Goal: Navigation & Orientation: Find specific page/section

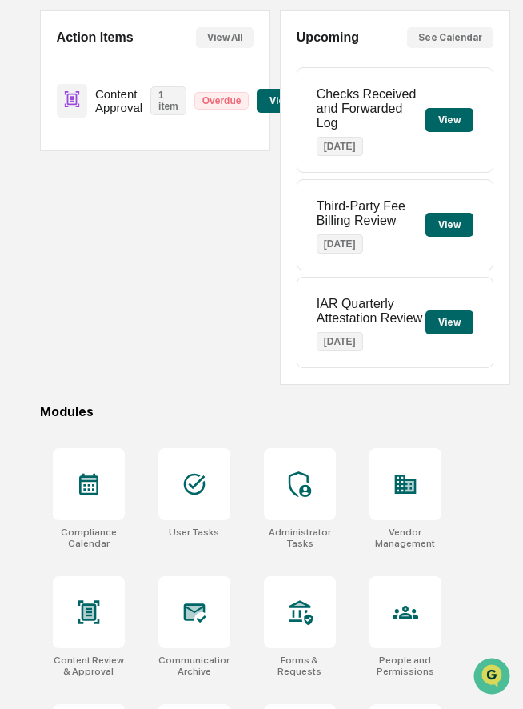
scroll to position [153, 0]
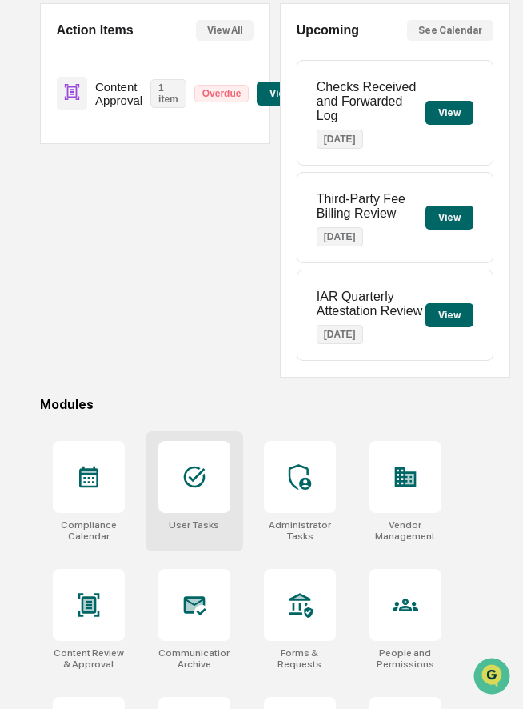
click at [200, 485] on icon at bounding box center [195, 477] width 26 height 26
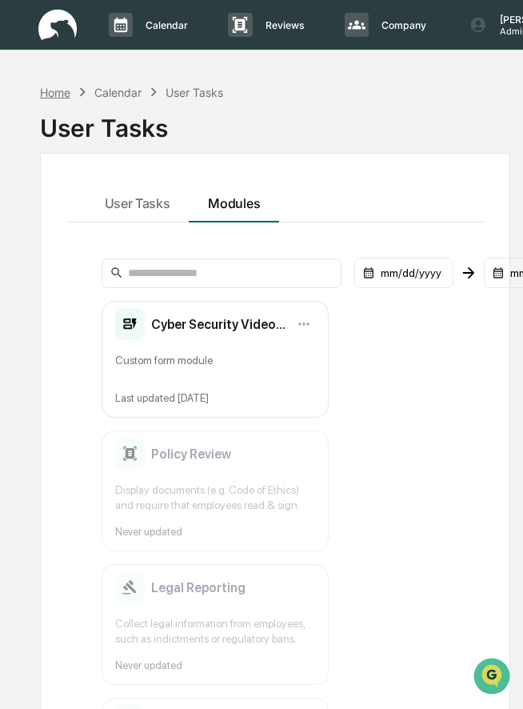
click at [54, 92] on div "Home" at bounding box center [55, 93] width 30 height 14
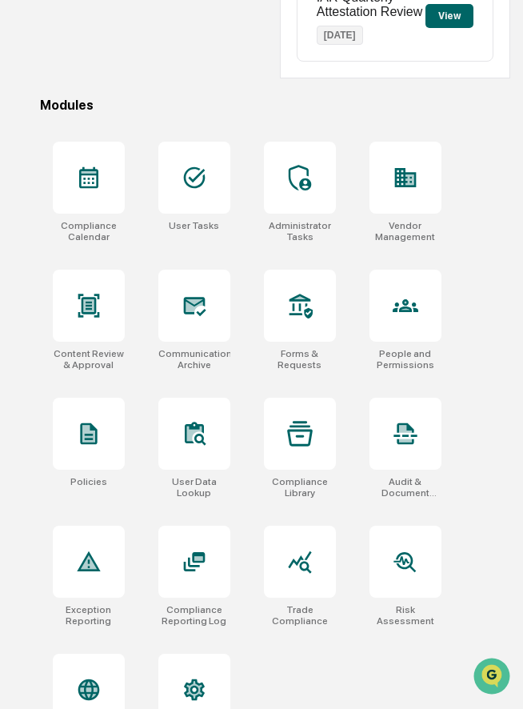
scroll to position [510, 0]
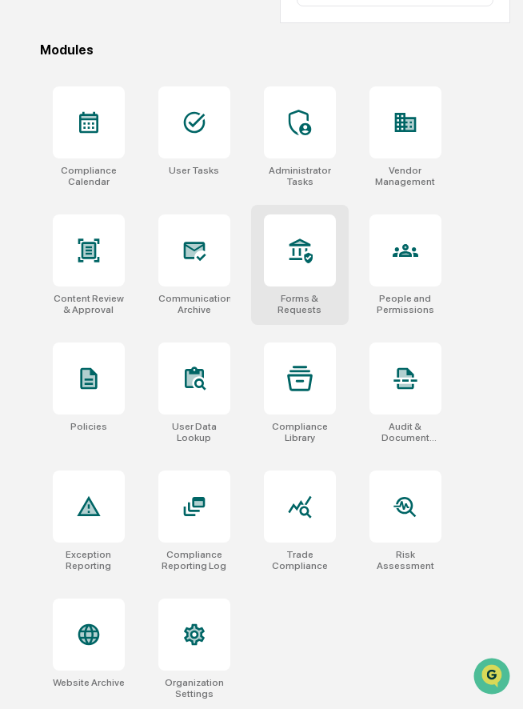
click at [281, 294] on div "Forms & Requests" at bounding box center [300, 304] width 72 height 22
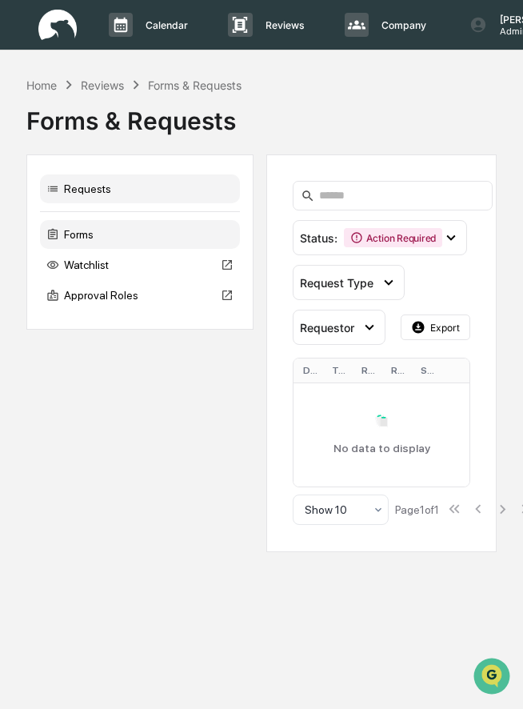
click at [138, 234] on div "Forms" at bounding box center [140, 234] width 200 height 29
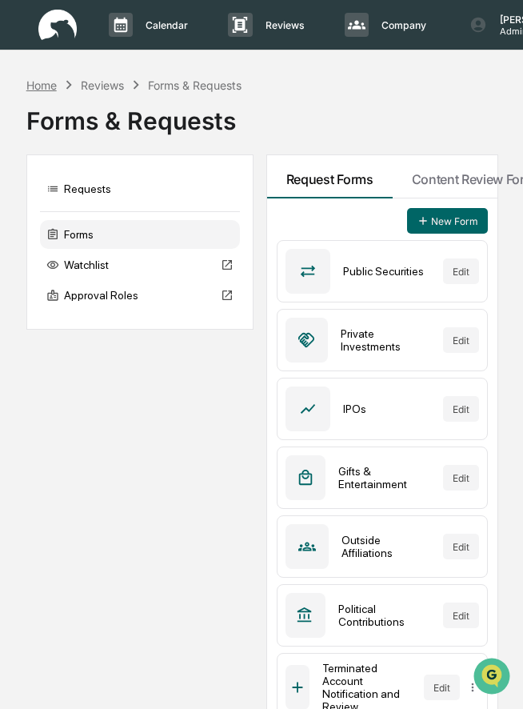
click at [42, 85] on div "Home" at bounding box center [41, 85] width 30 height 14
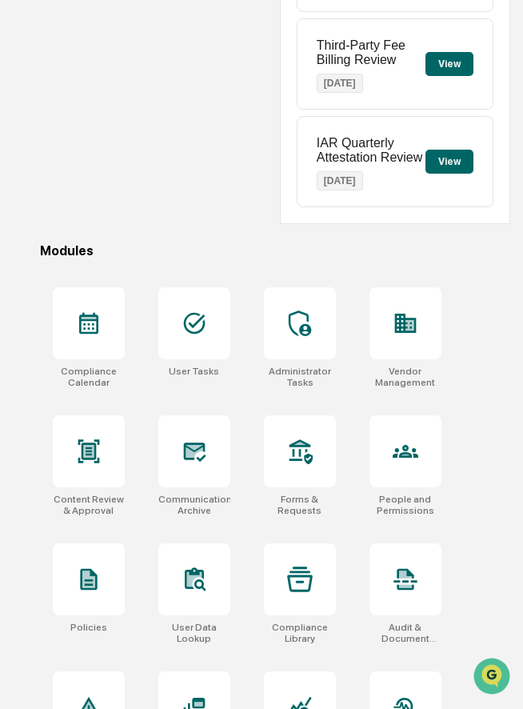
scroll to position [510, 0]
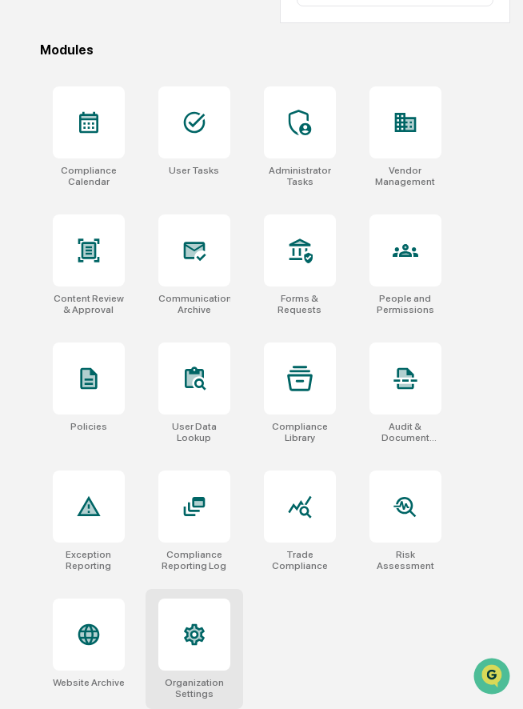
click at [183, 638] on icon at bounding box center [195, 635] width 26 height 26
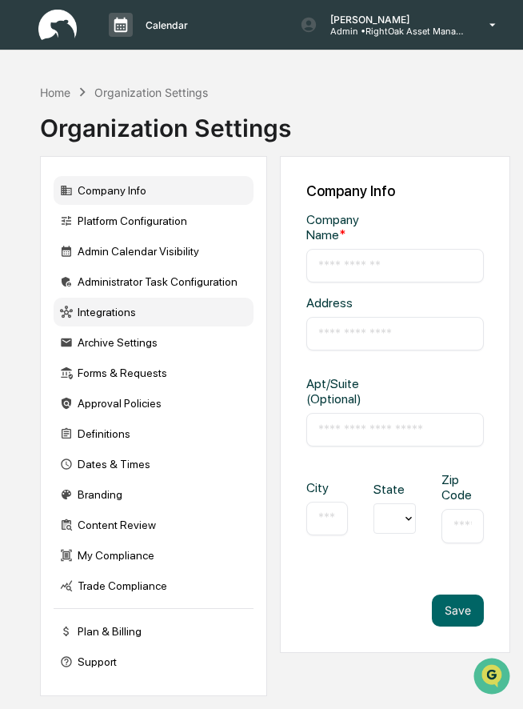
type input "**********"
type input "*****"
click at [148, 311] on div "Integrations" at bounding box center [154, 312] width 200 height 29
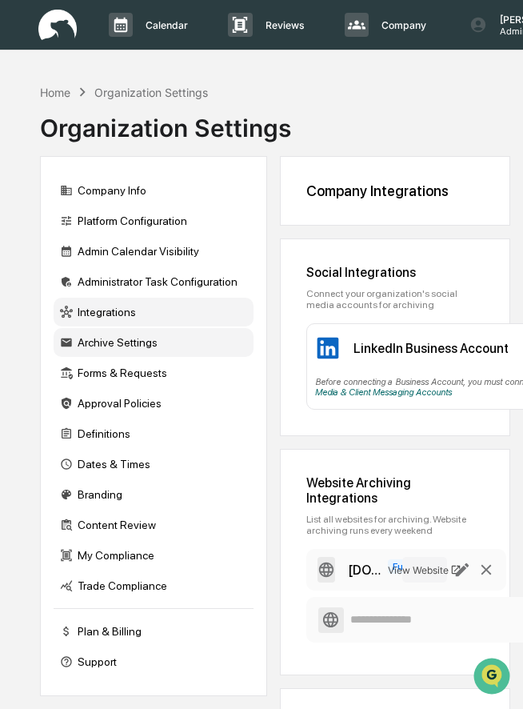
click at [100, 345] on div "Archive Settings" at bounding box center [154, 342] width 200 height 29
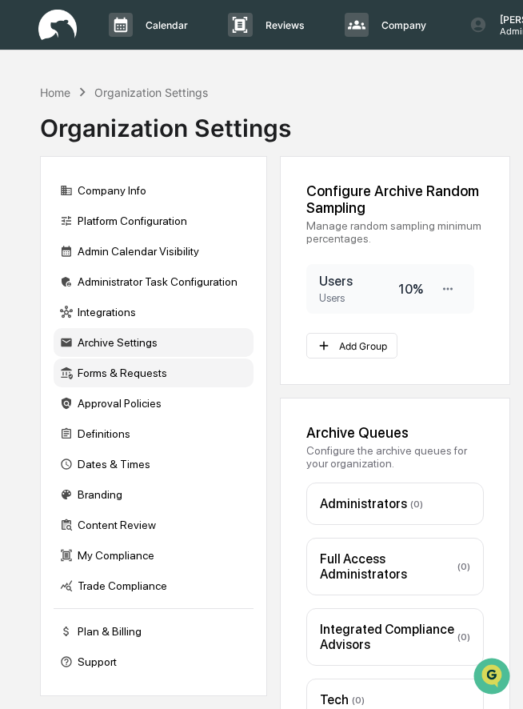
click at [94, 378] on div "Forms & Requests" at bounding box center [154, 372] width 200 height 29
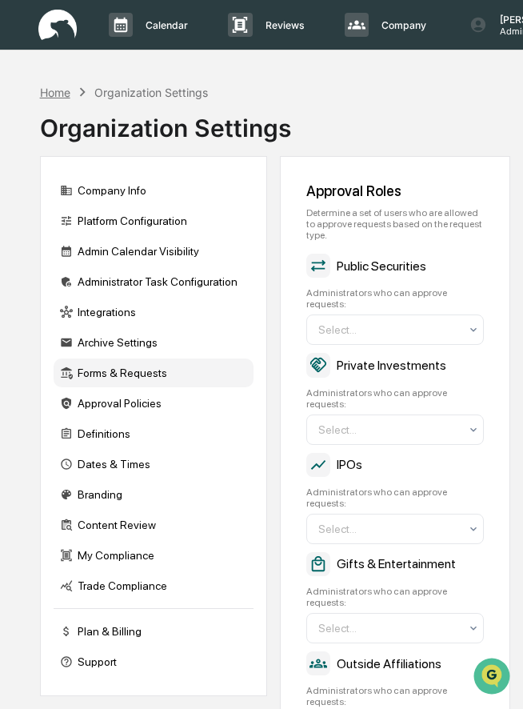
click at [54, 90] on div "Home" at bounding box center [55, 93] width 30 height 14
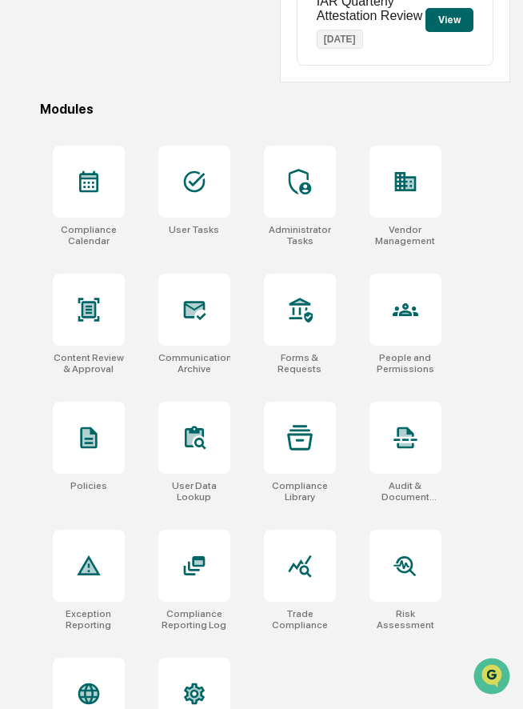
scroll to position [463, 0]
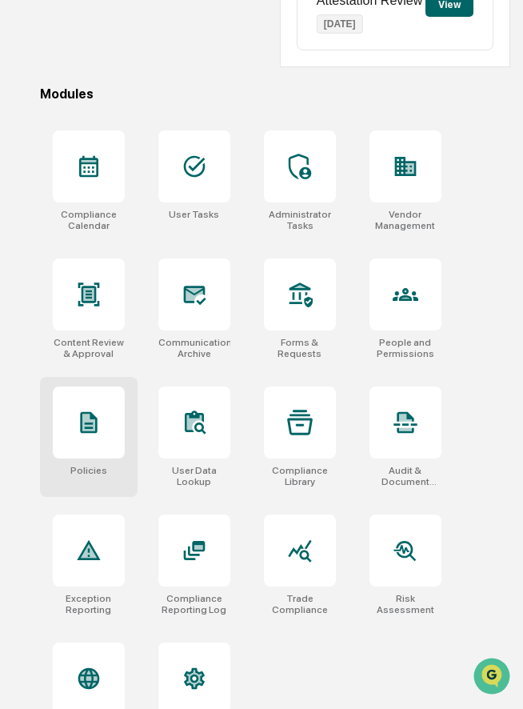
click at [89, 425] on icon at bounding box center [88, 423] width 17 height 22
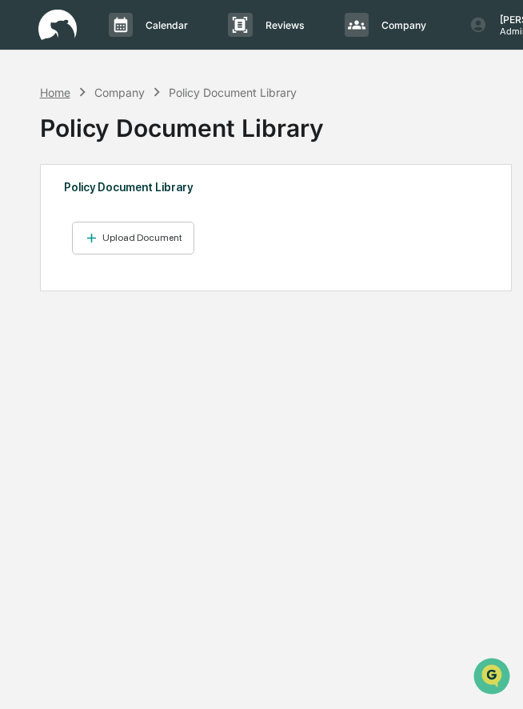
click at [60, 92] on div "Home" at bounding box center [55, 93] width 30 height 14
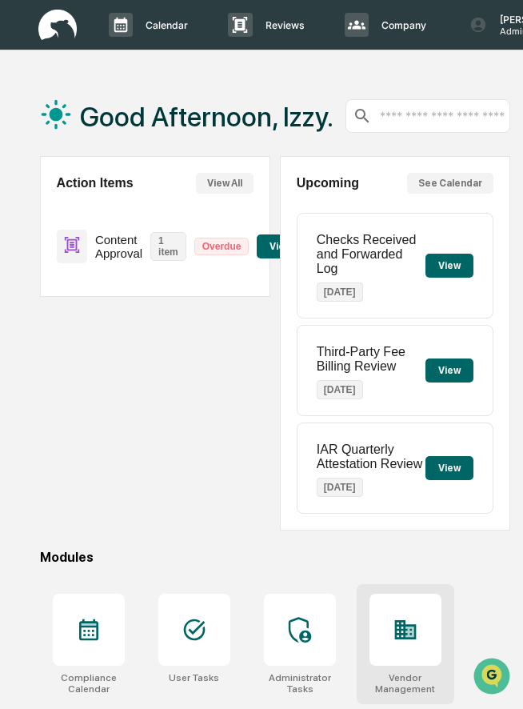
click at [415, 620] on icon at bounding box center [406, 630] width 26 height 26
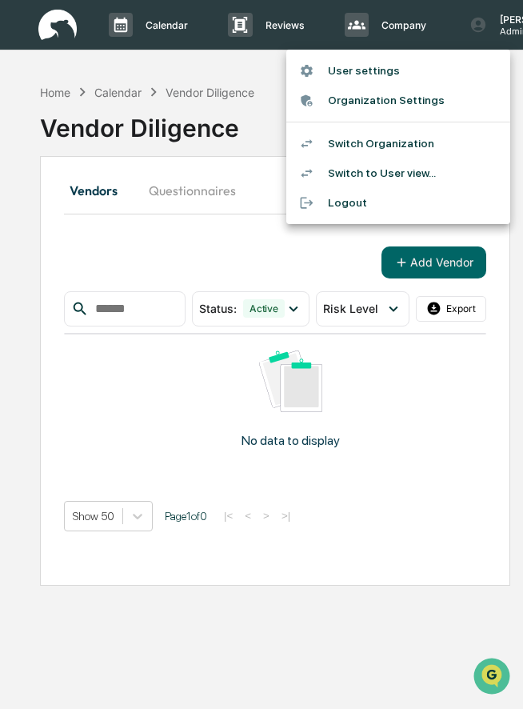
click at [413, 138] on li "Switch Organization" at bounding box center [398, 144] width 224 height 30
